Goal: Check status: Check status

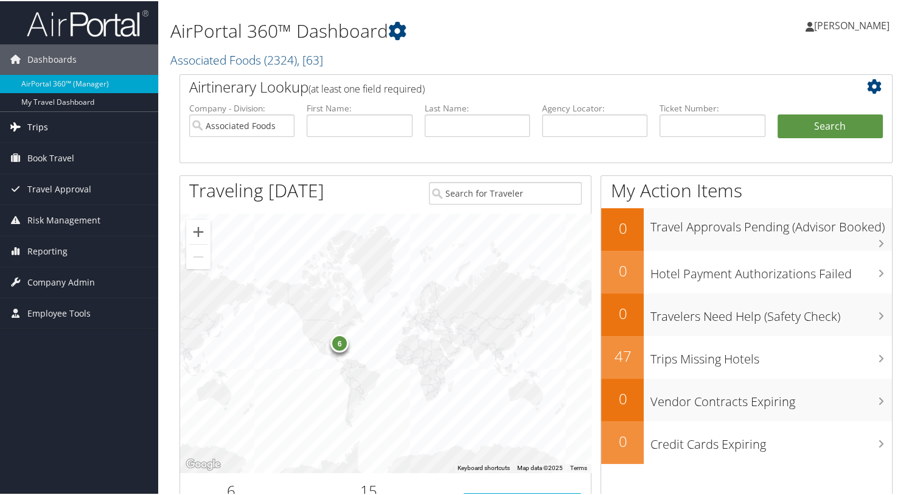
click at [40, 127] on span "Trips" at bounding box center [37, 126] width 21 height 30
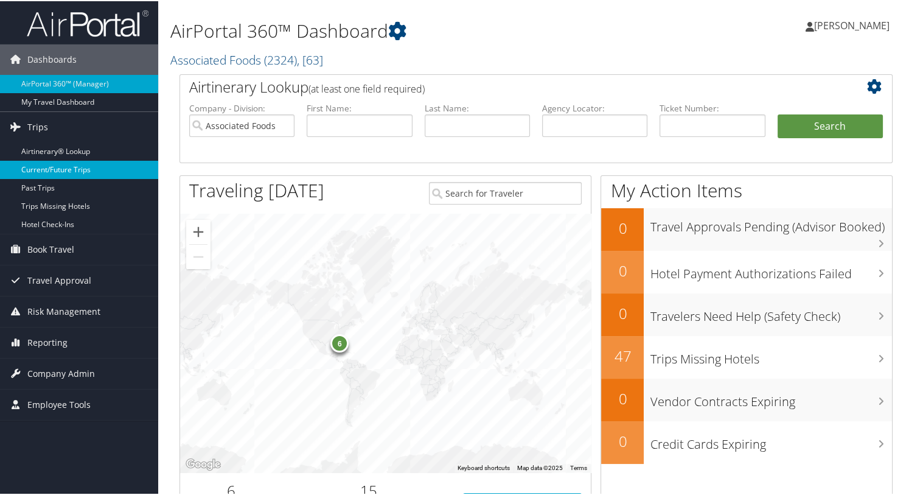
click at [44, 167] on link "Current/Future Trips" at bounding box center [79, 168] width 158 height 18
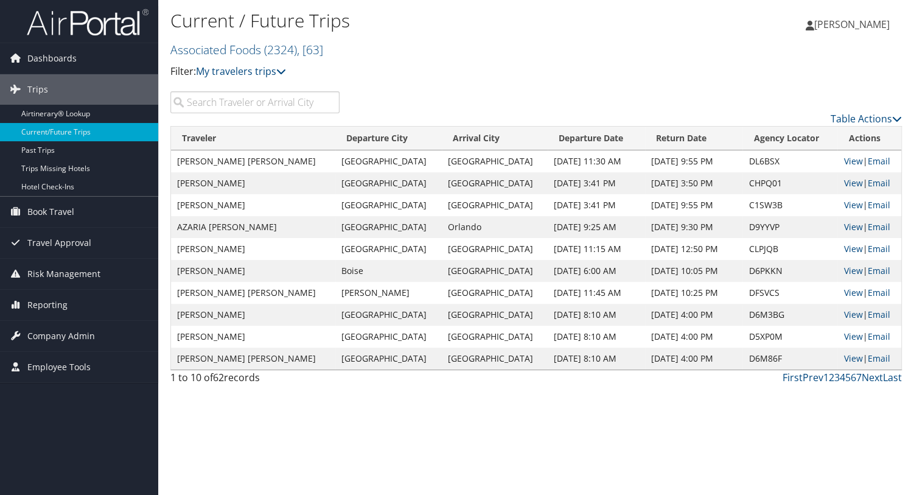
click at [200, 103] on input "search" at bounding box center [254, 102] width 169 height 22
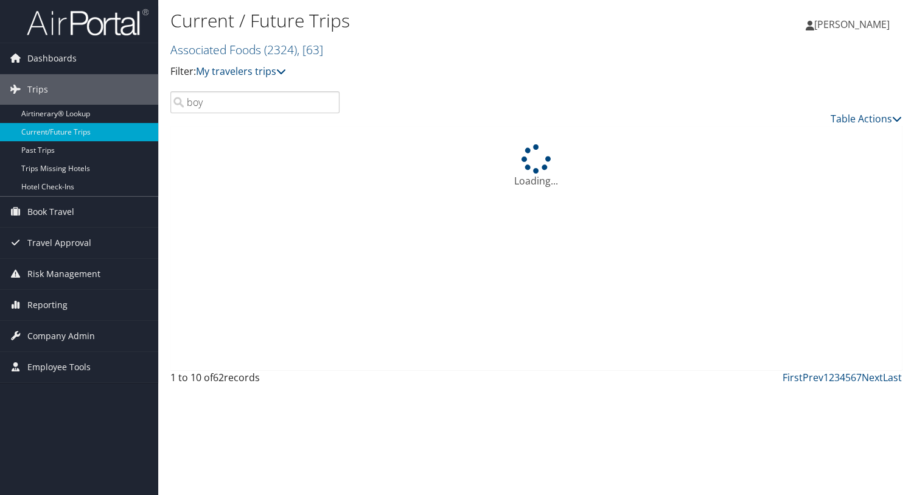
type input "boyd"
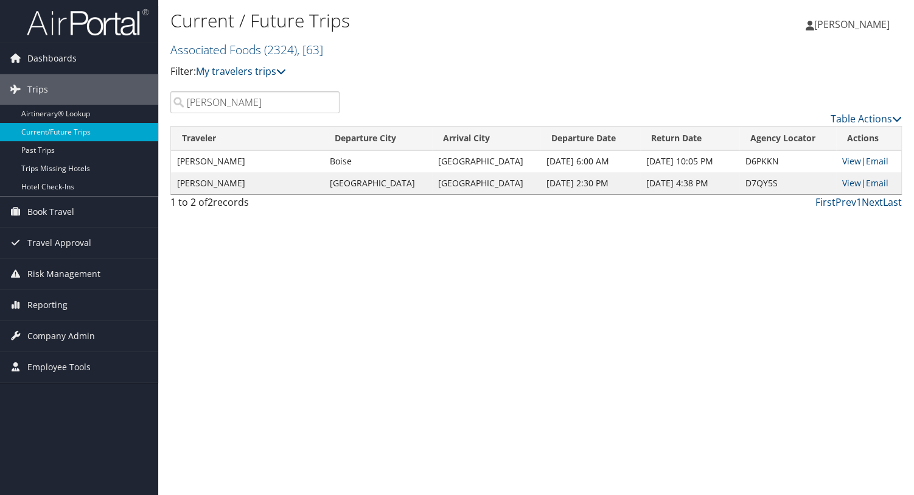
click at [330, 100] on input "boyd" at bounding box center [254, 102] width 169 height 22
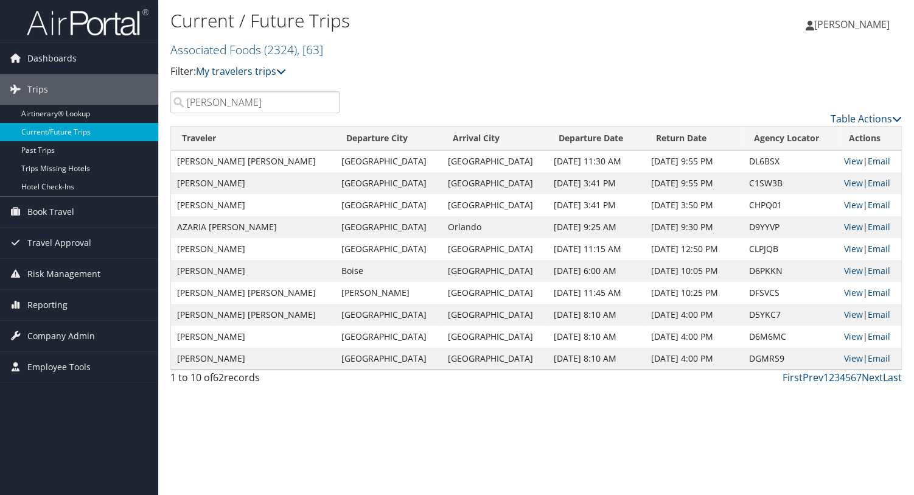
type input "josh"
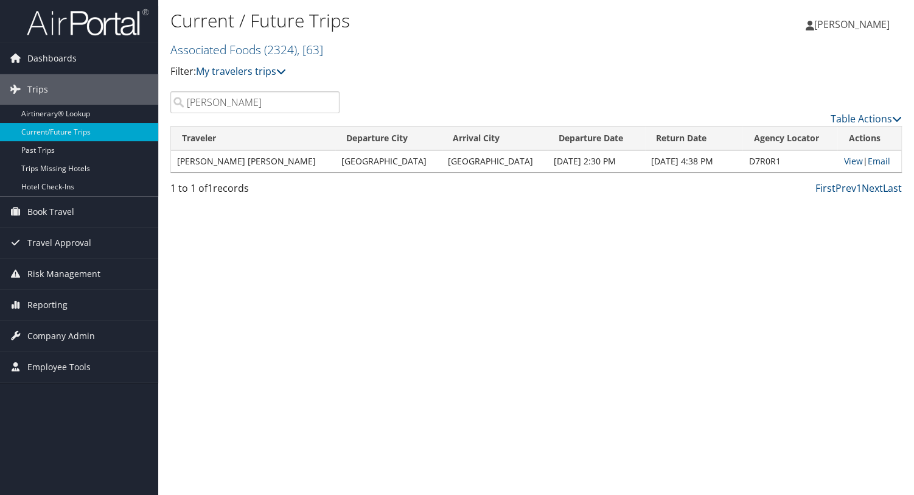
click at [332, 102] on input "josh" at bounding box center [254, 102] width 169 height 22
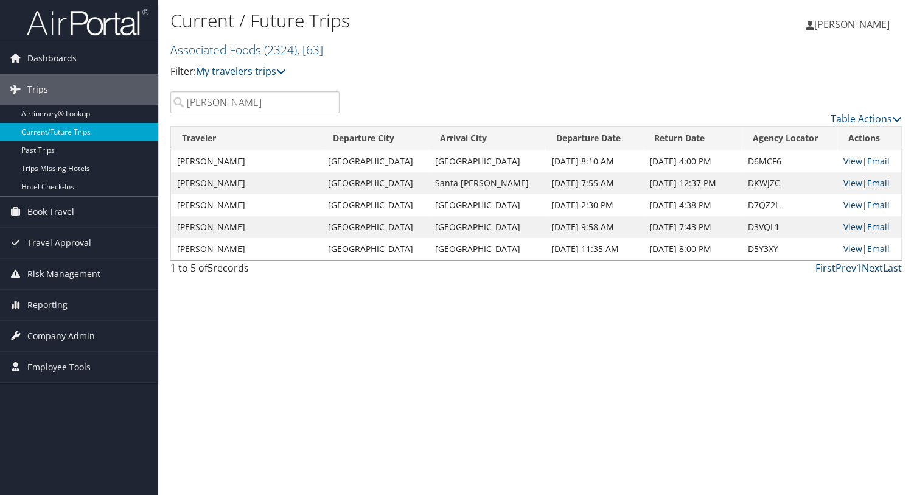
type input "todd"
